Goal: Use online tool/utility: Use online tool/utility

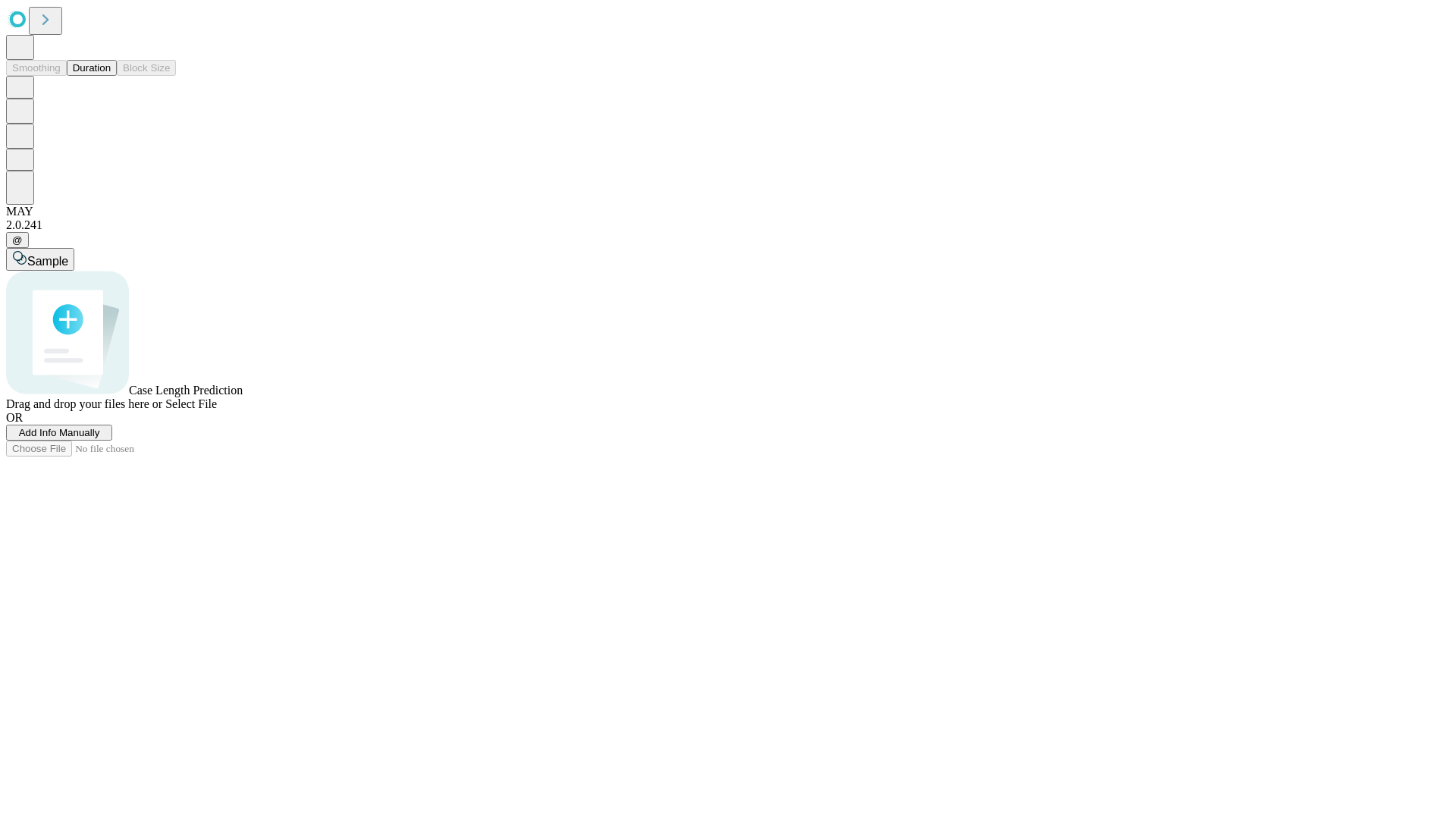
click at [111, 76] on button "Duration" at bounding box center [91, 68] width 50 height 16
click at [217, 410] on span "Select File" at bounding box center [191, 403] width 51 height 13
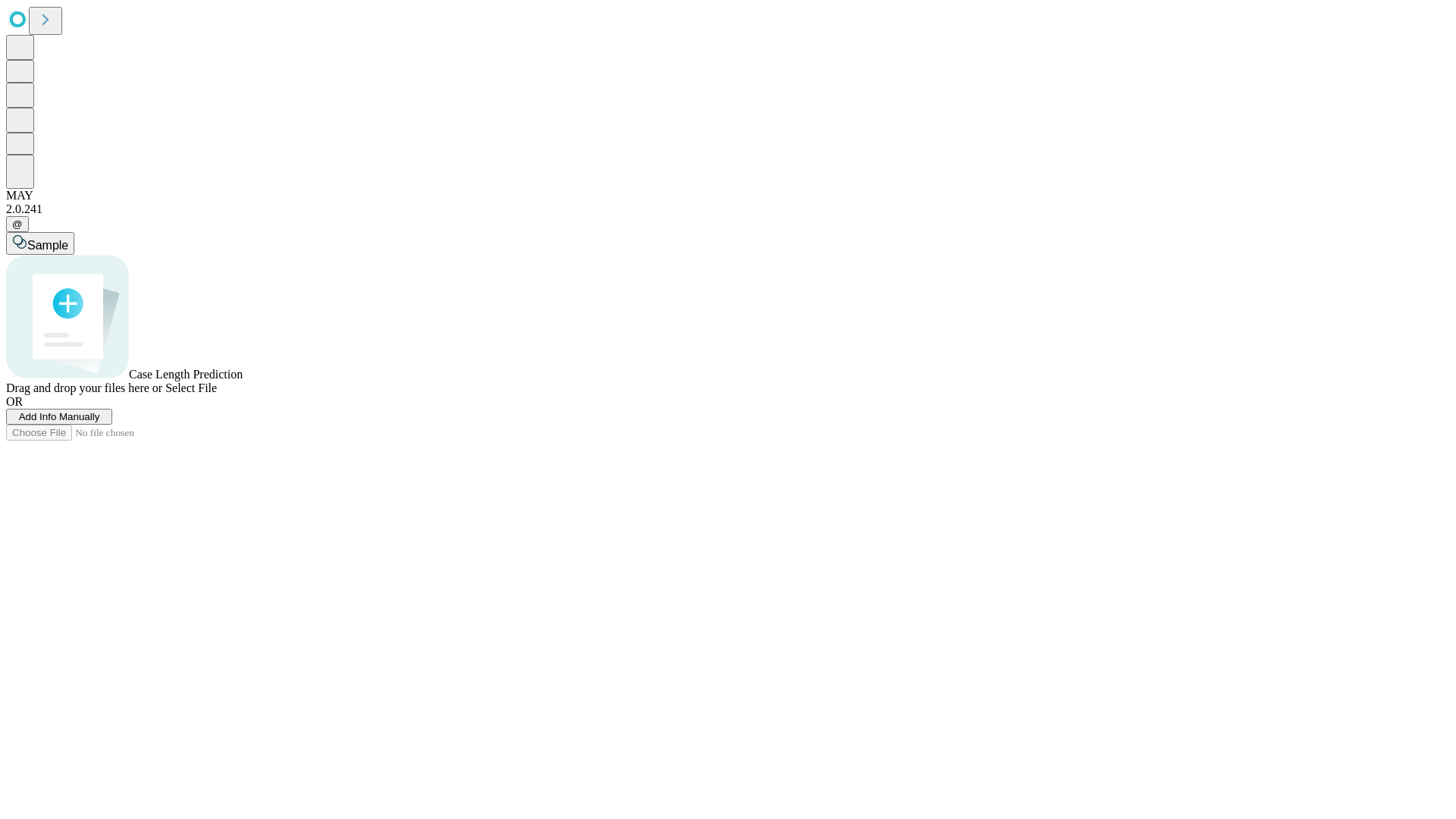
click at [217, 394] on span "Select File" at bounding box center [191, 387] width 51 height 13
